Goal: Transaction & Acquisition: Purchase product/service

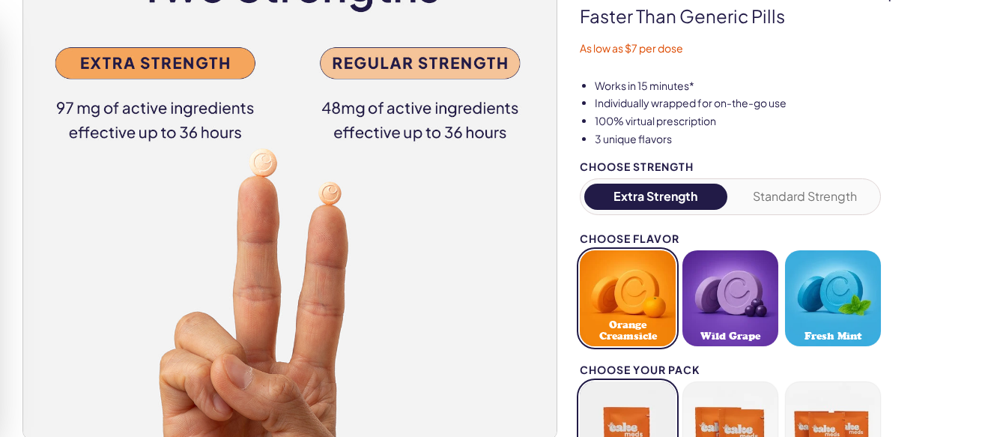
scroll to position [216, 0]
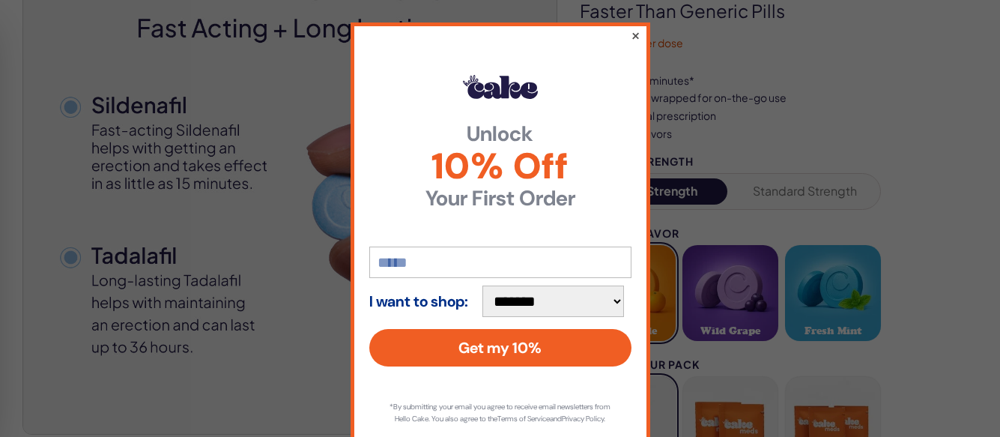
click at [630, 34] on button "×" at bounding box center [635, 35] width 10 height 18
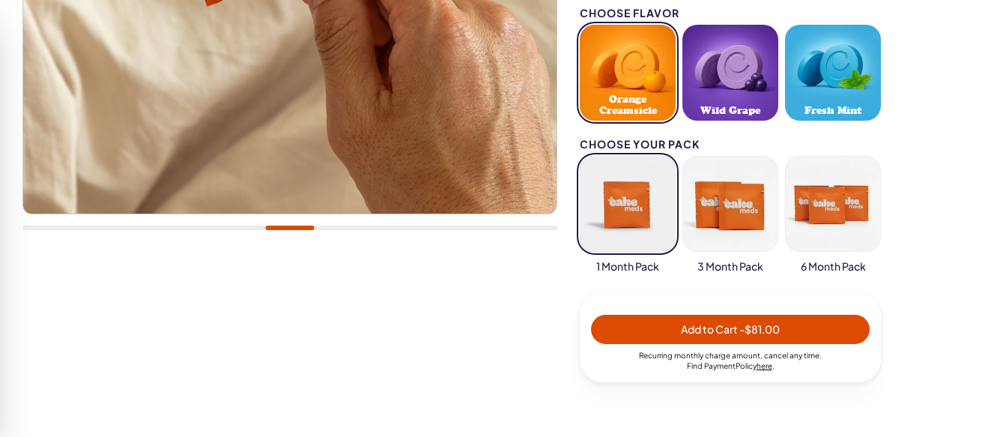
scroll to position [431, 0]
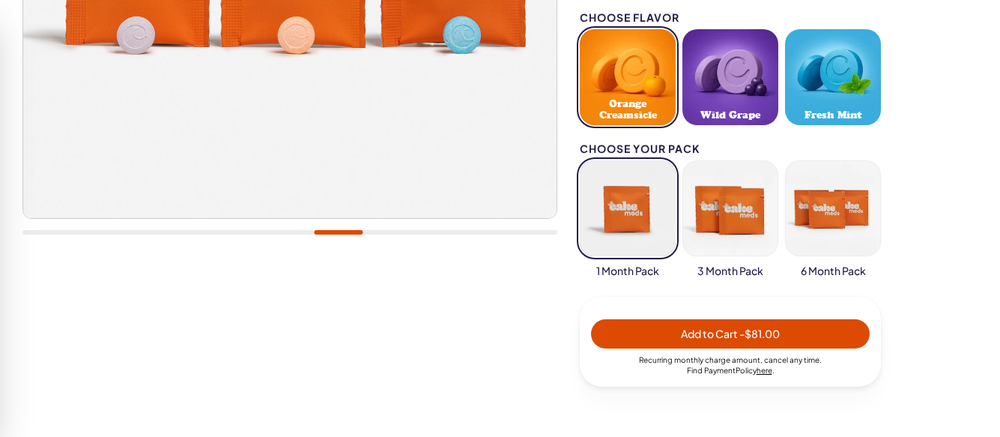
click at [743, 203] on button "button" at bounding box center [730, 208] width 96 height 96
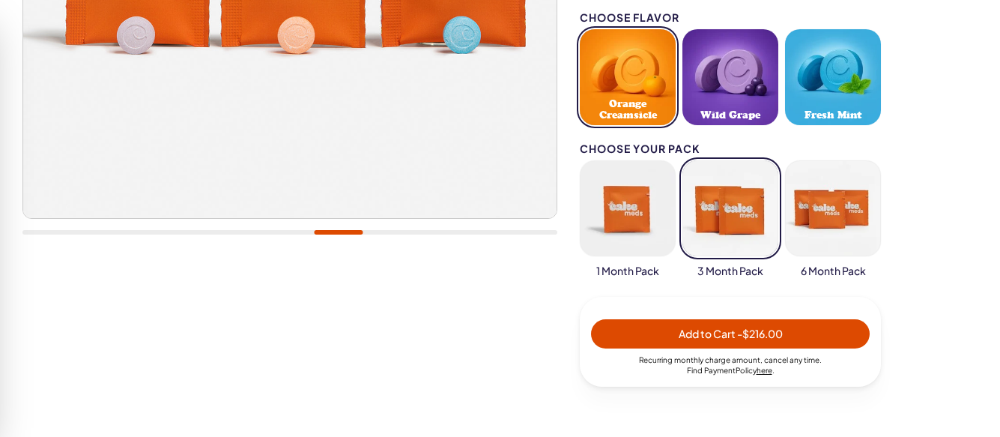
click at [616, 211] on button "button" at bounding box center [628, 208] width 96 height 96
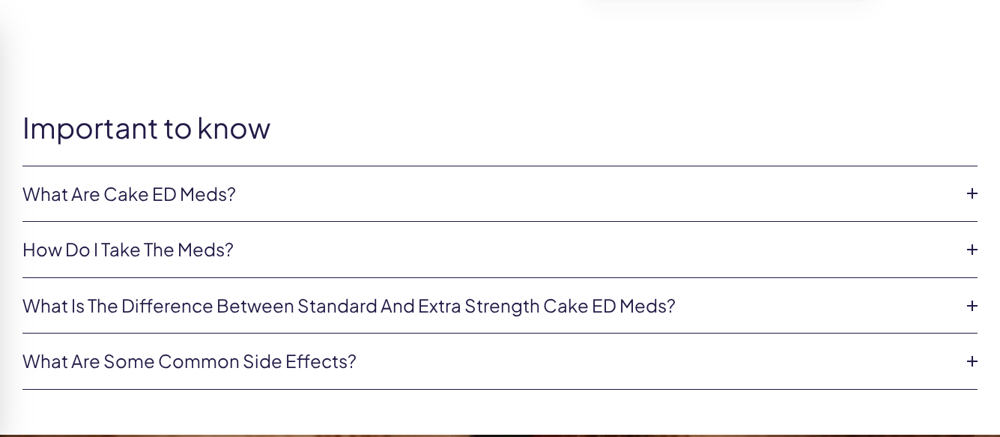
scroll to position [863, 0]
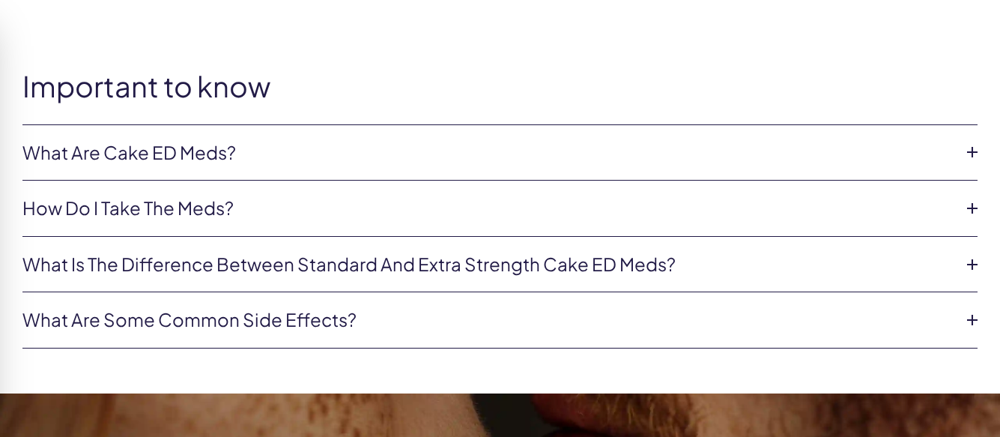
click at [974, 151] on icon at bounding box center [972, 152] width 22 height 22
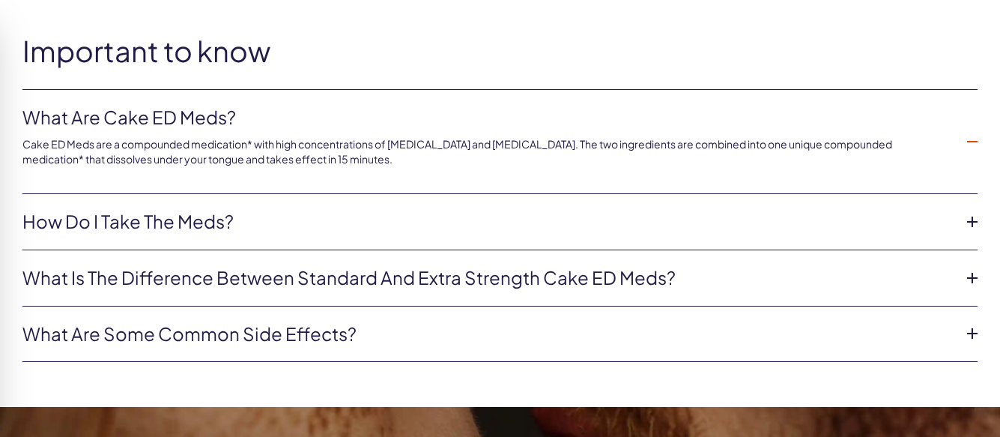
scroll to position [911, 0]
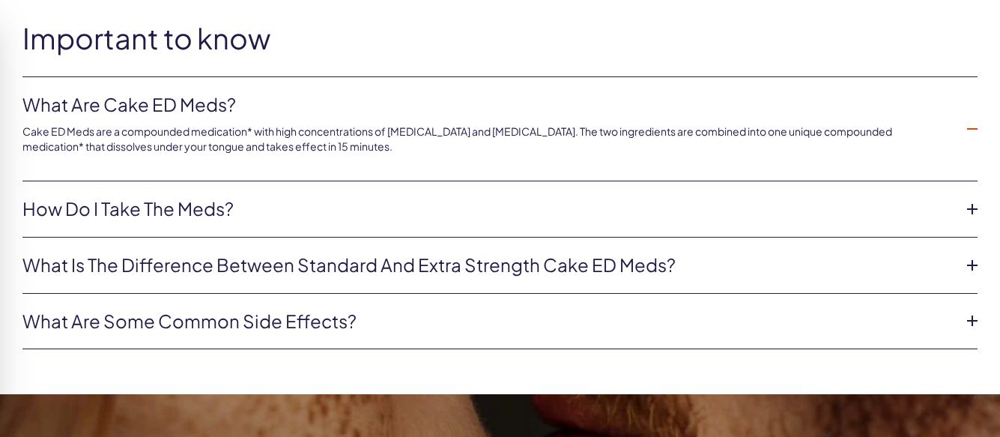
click at [974, 211] on icon at bounding box center [972, 209] width 22 height 22
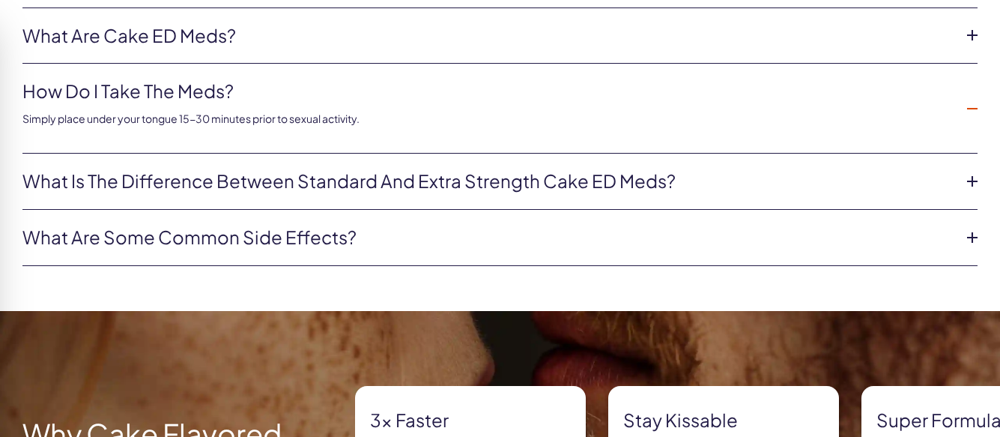
scroll to position [983, 0]
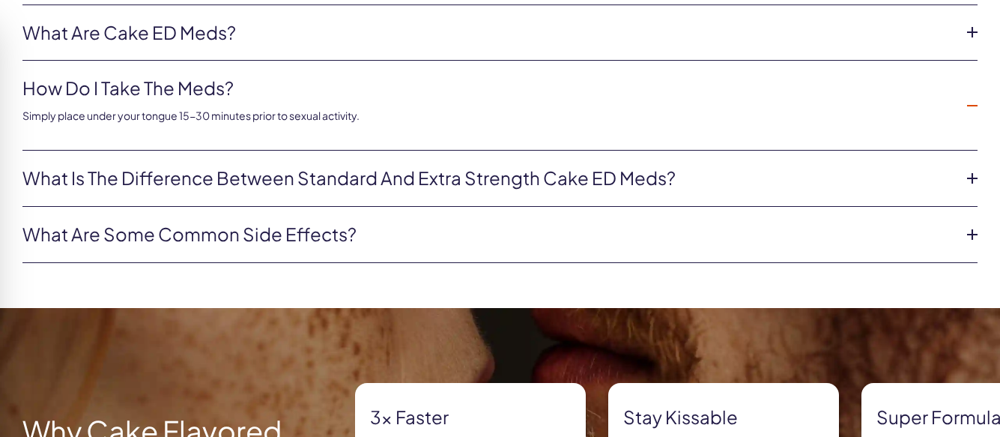
click at [973, 178] on icon at bounding box center [972, 178] width 22 height 22
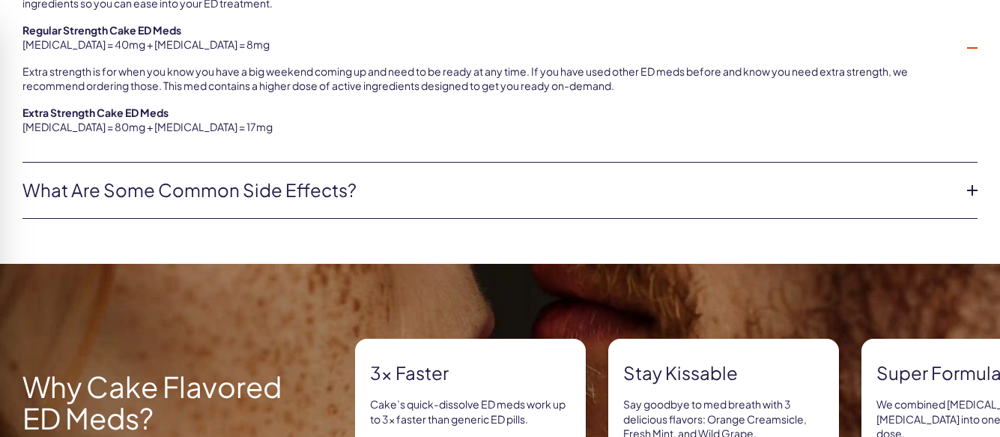
scroll to position [1223, 0]
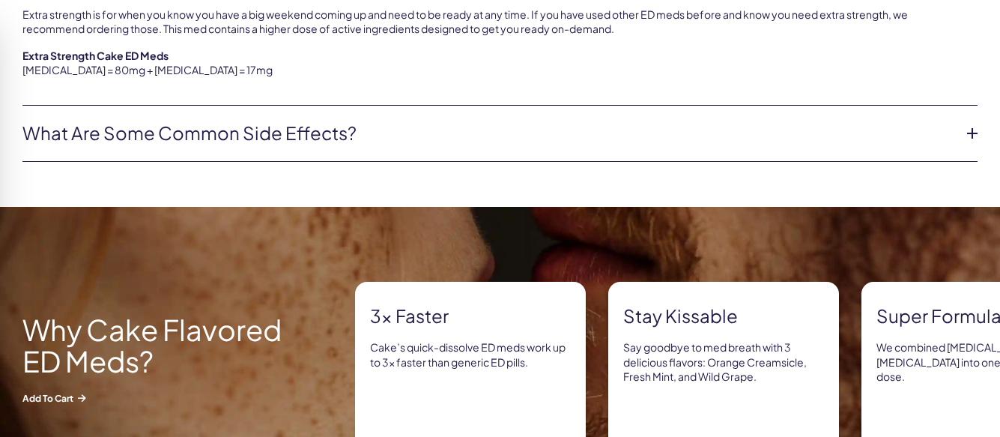
click at [972, 135] on icon at bounding box center [972, 133] width 22 height 22
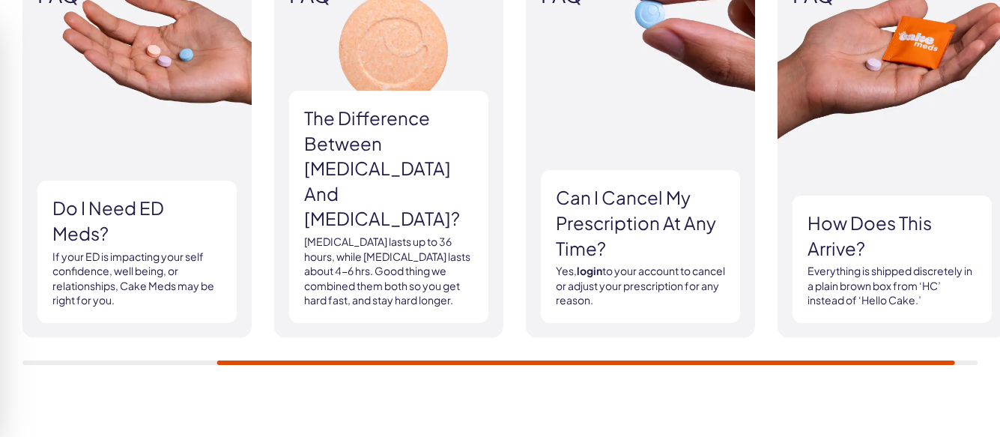
scroll to position [2393, 0]
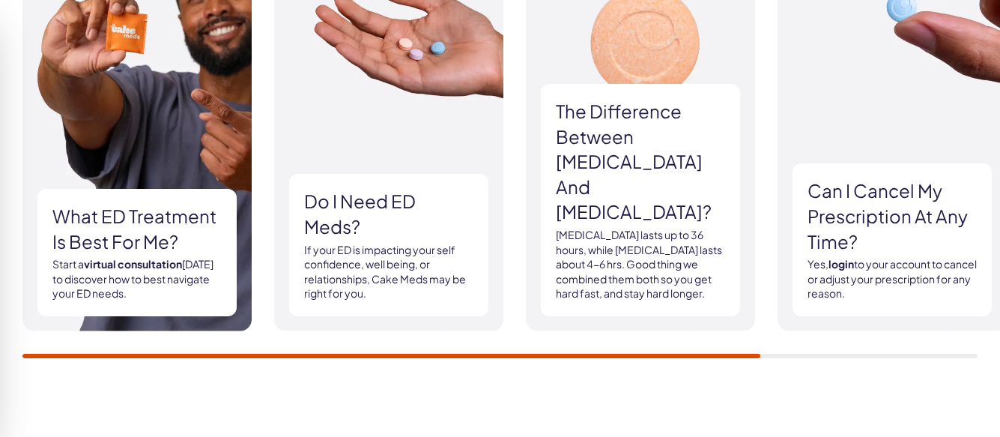
click at [145, 358] on div "FAQ What ED treatment is best for me? Start a virtual consultation [DATE] to di…" at bounding box center [500, 160] width 1000 height 486
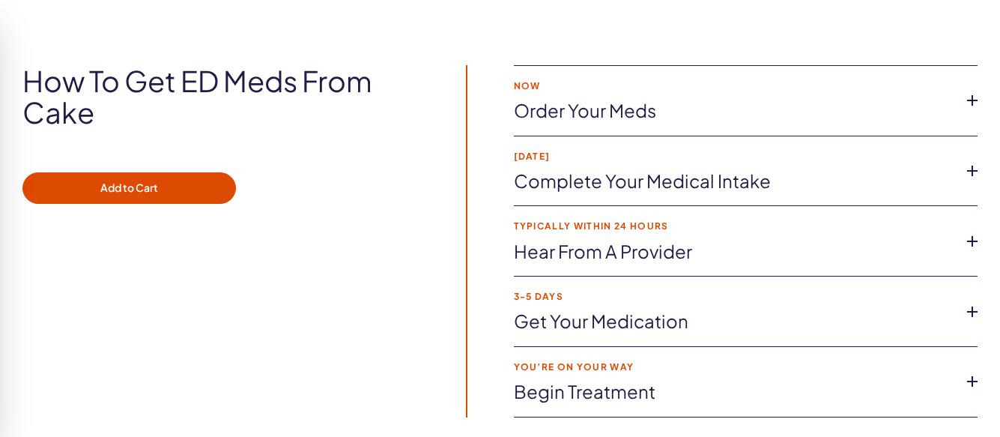
scroll to position [2801, 0]
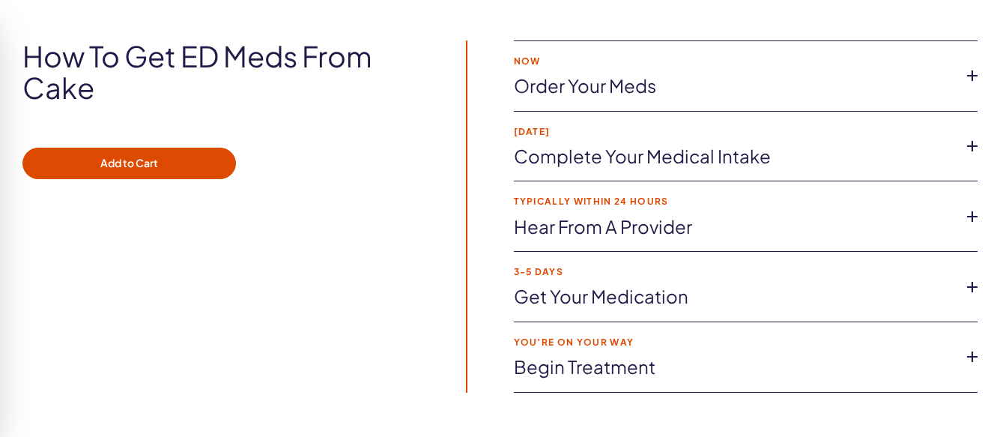
click at [972, 213] on icon at bounding box center [972, 216] width 22 height 22
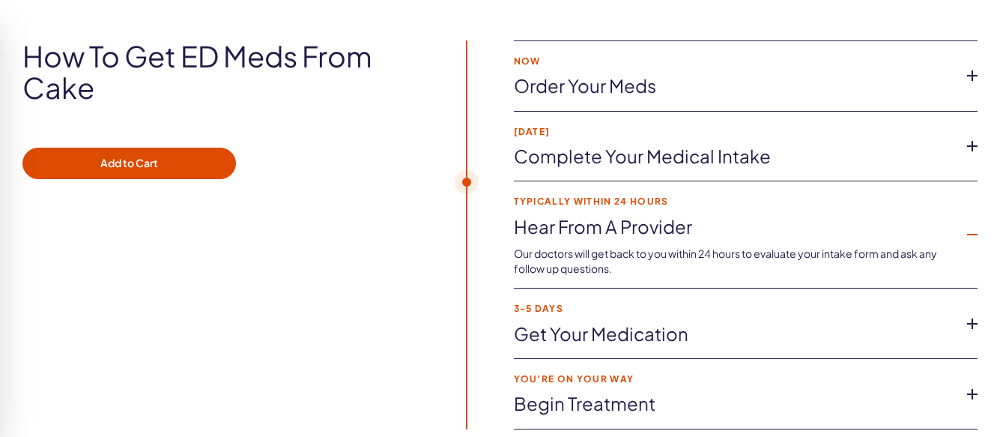
click at [972, 144] on icon at bounding box center [972, 146] width 22 height 22
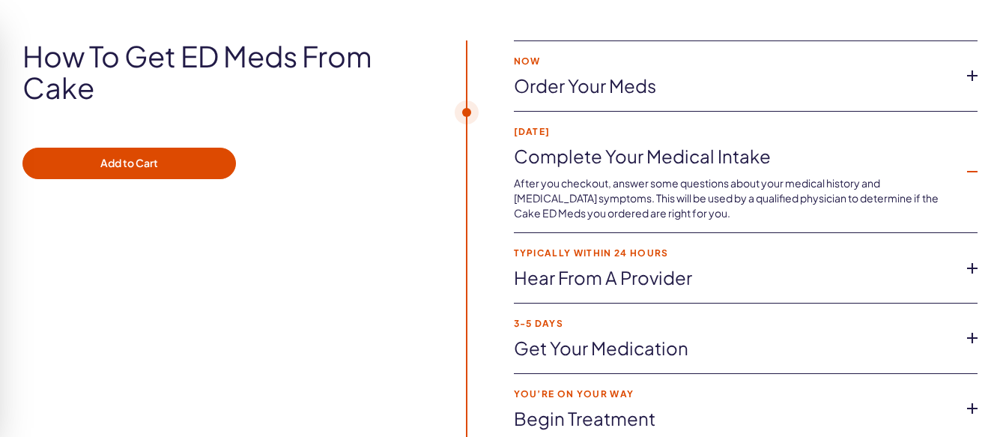
click at [969, 71] on icon at bounding box center [972, 75] width 22 height 22
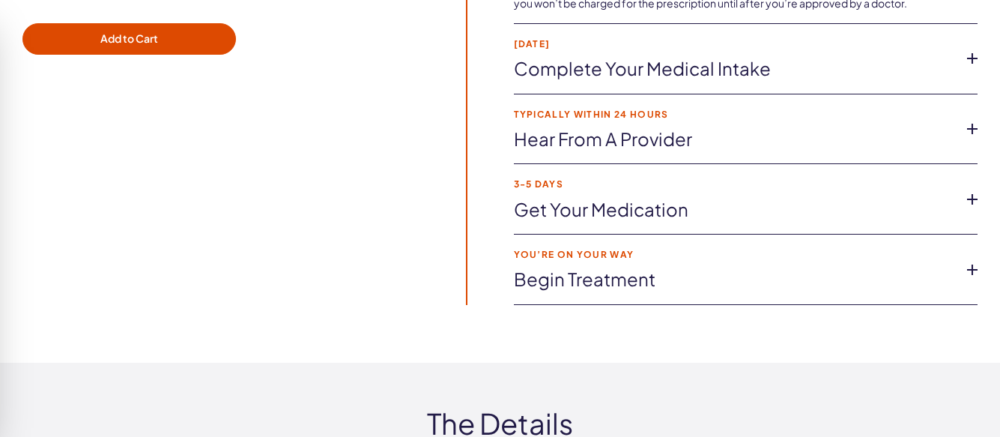
scroll to position [2945, 0]
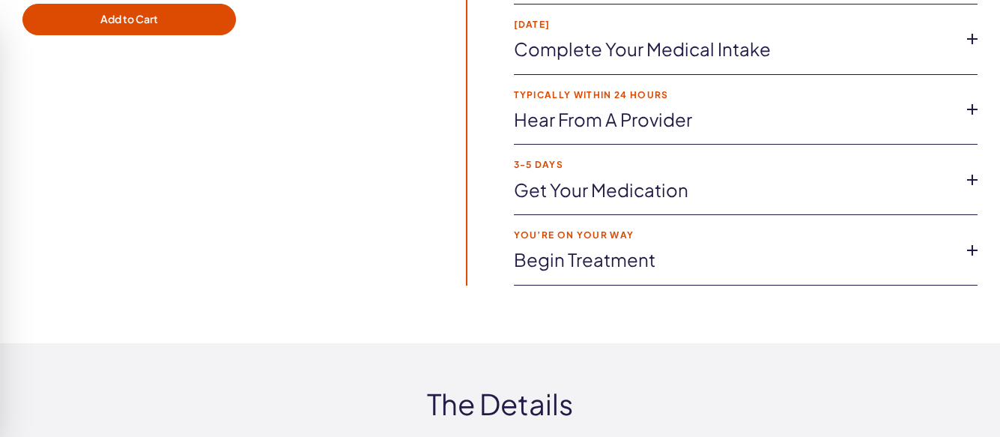
click at [974, 109] on icon at bounding box center [972, 109] width 22 height 22
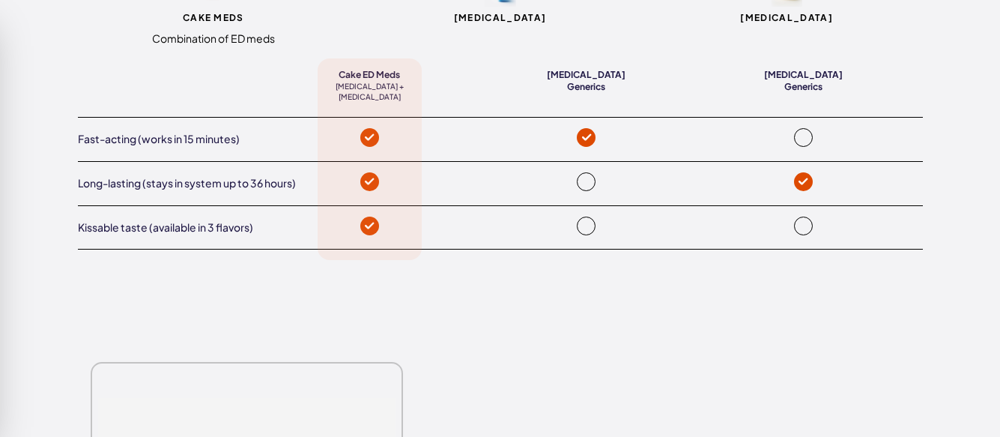
scroll to position [3424, 0]
